Goal: Information Seeking & Learning: Learn about a topic

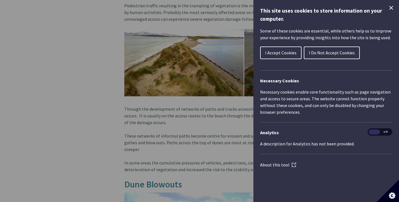
scroll to position [447, 0]
click at [388, 3] on div "This site uses cookies to store information on your computer. Some of these coo…" at bounding box center [325, 101] width 145 height 202
click at [389, 7] on icon "Close Cookie Control" at bounding box center [390, 7] width 7 height 7
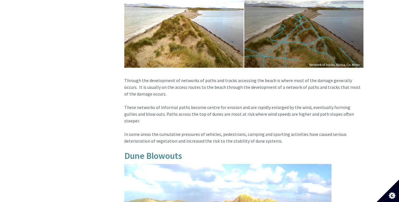
scroll to position [503, 0]
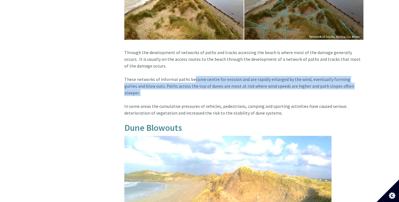
drag, startPoint x: 189, startPoint y: 75, endPoint x: 276, endPoint y: 90, distance: 88.0
click at [276, 90] on article "Our beaches and dunes are so popular that we put them under tremendous pressure…" at bounding box center [241, 12] width 243 height 695
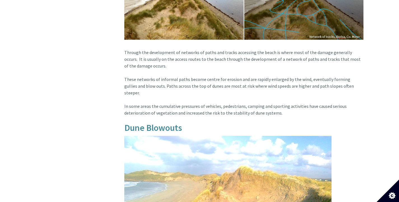
click at [270, 95] on article "Our beaches and dunes are so popular that we put them under tremendous pressure…" at bounding box center [241, 12] width 243 height 695
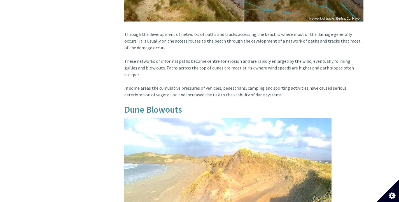
scroll to position [531, 0]
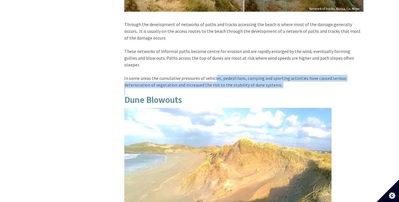
drag, startPoint x: 213, startPoint y: 68, endPoint x: 267, endPoint y: 79, distance: 55.2
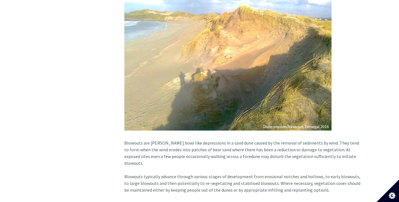
scroll to position [699, 0]
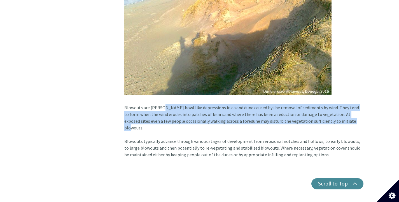
drag, startPoint x: 161, startPoint y: 96, endPoint x: 348, endPoint y: 106, distance: 186.5
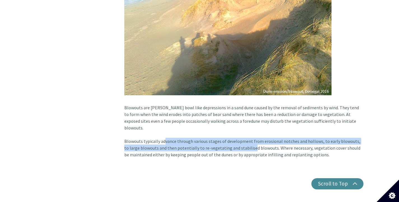
drag, startPoint x: 162, startPoint y: 122, endPoint x: 243, endPoint y: 129, distance: 81.1
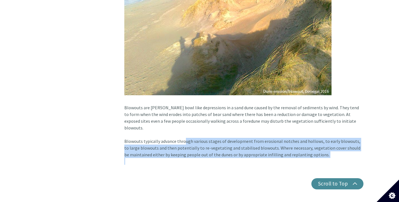
drag, startPoint x: 329, startPoint y: 139, endPoint x: 182, endPoint y: 122, distance: 148.7
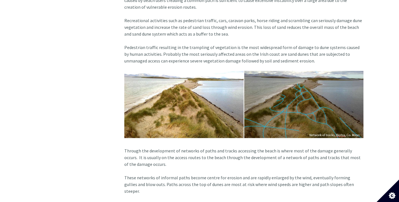
scroll to position [392, 0]
